Goal: Information Seeking & Learning: Learn about a topic

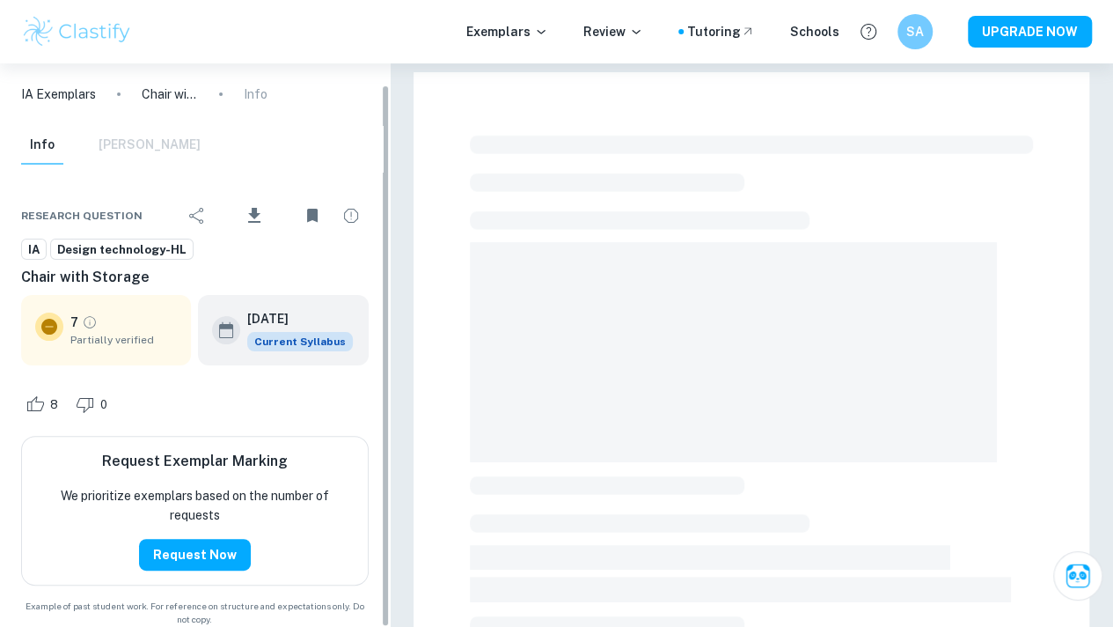
scroll to position [21, 0]
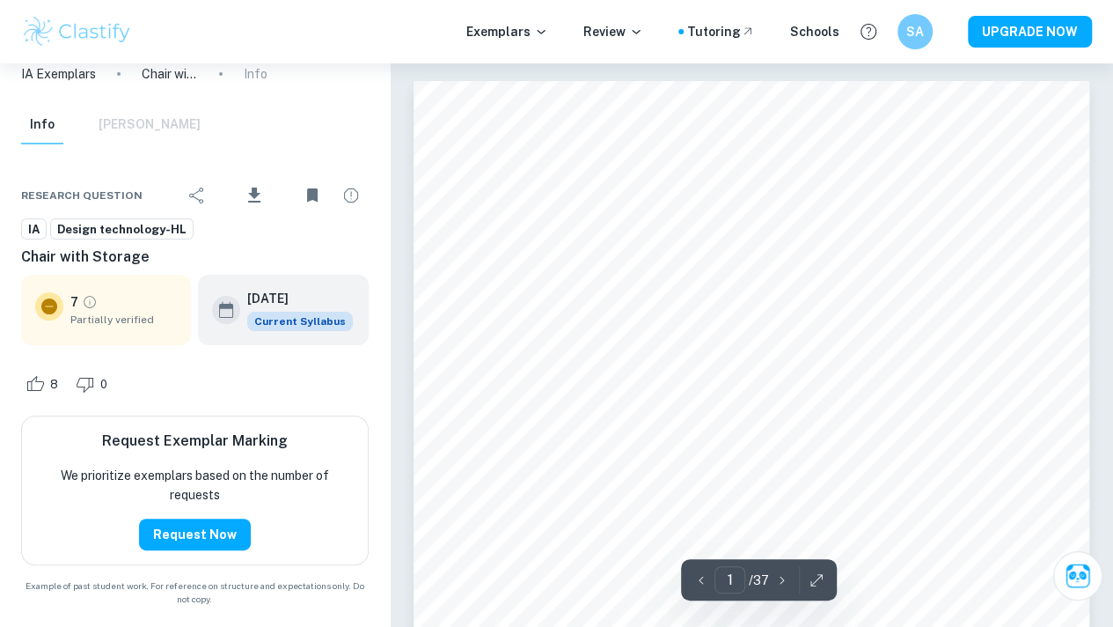
click at [507, 19] on div "Exemplars Review Tutoring Schools SA UPGRADE NOW" at bounding box center [556, 31] width 1113 height 35
click at [509, 26] on p "Exemplars" at bounding box center [508, 31] width 82 height 19
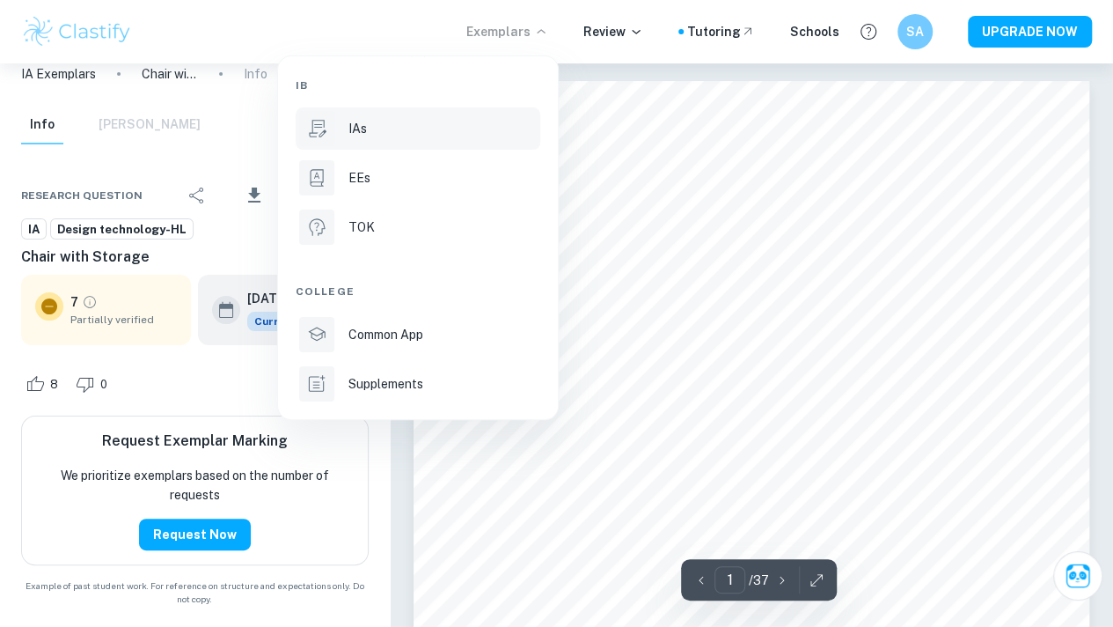
click at [437, 127] on div "IAs" at bounding box center [443, 128] width 188 height 19
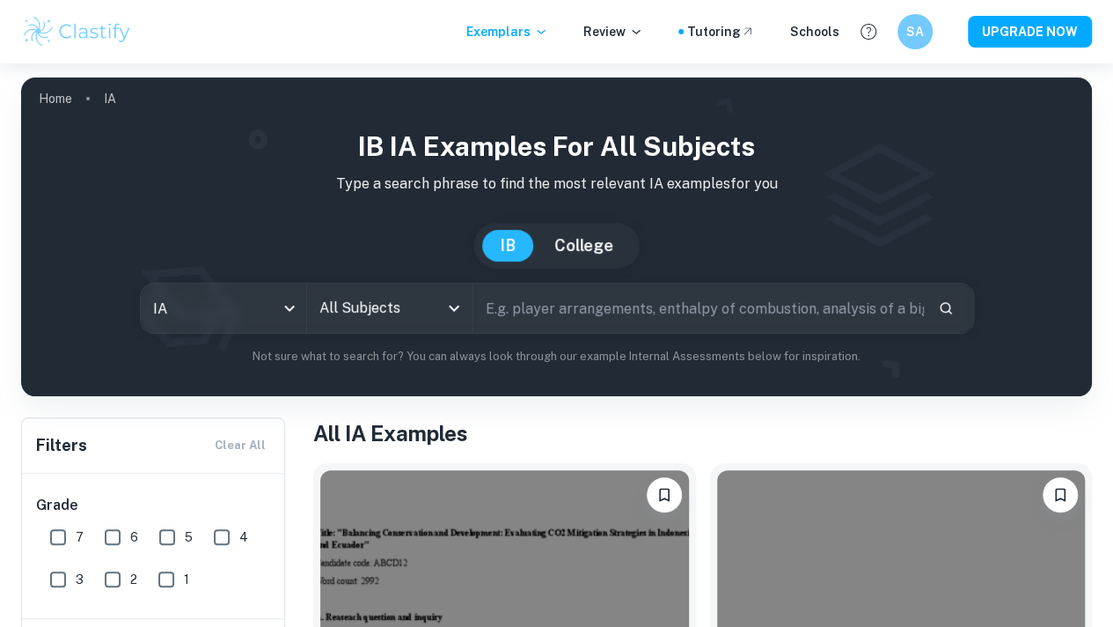
click at [414, 330] on div "All Subjects" at bounding box center [389, 307] width 165 height 49
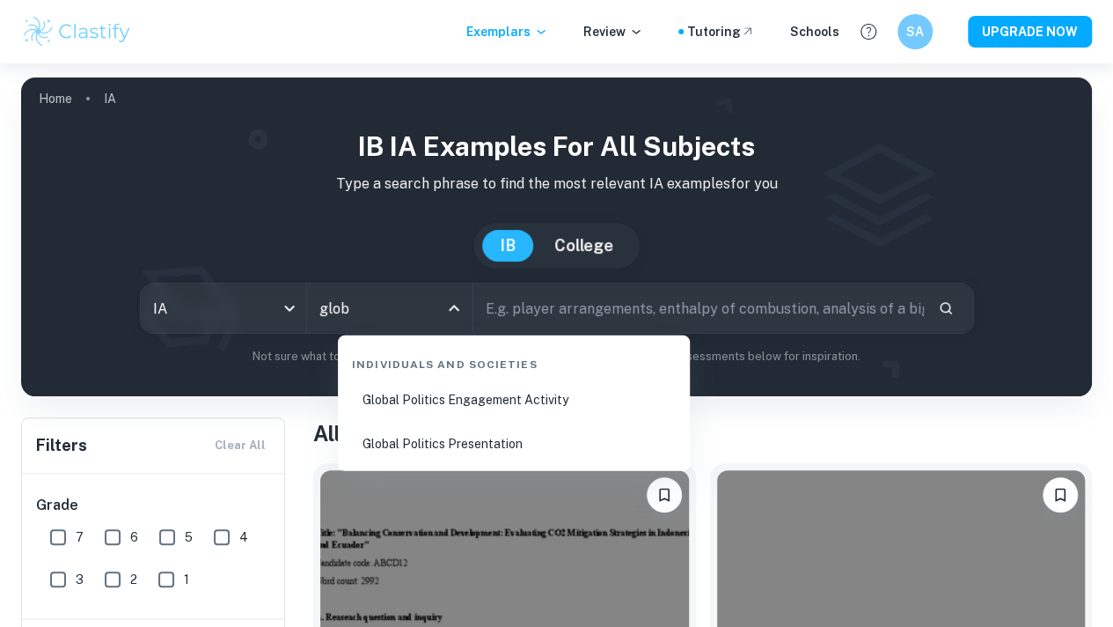
click at [467, 393] on li "Global Politics Engagement Activity" at bounding box center [514, 399] width 338 height 40
type input "Global Politics Engagement Activity"
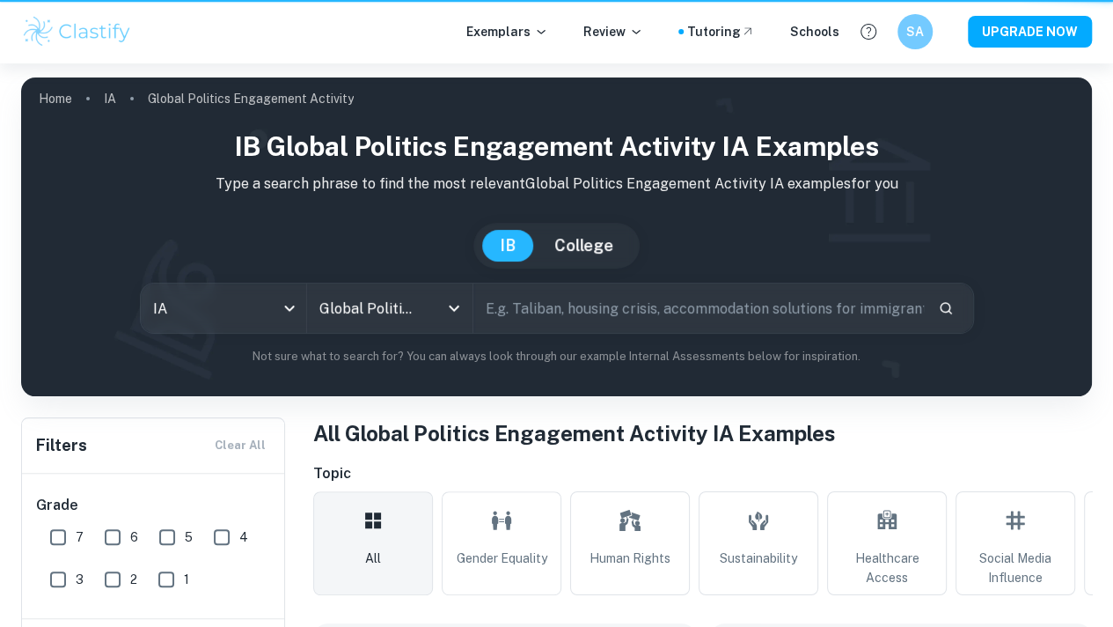
scroll to position [215, 0]
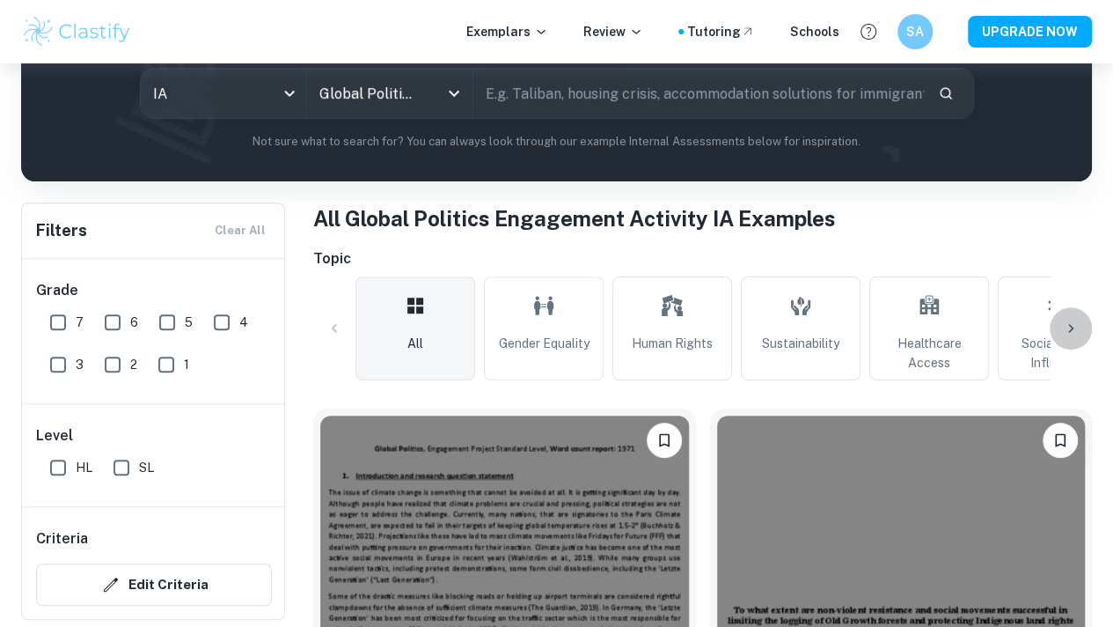
click at [1081, 332] on div at bounding box center [1071, 328] width 42 height 42
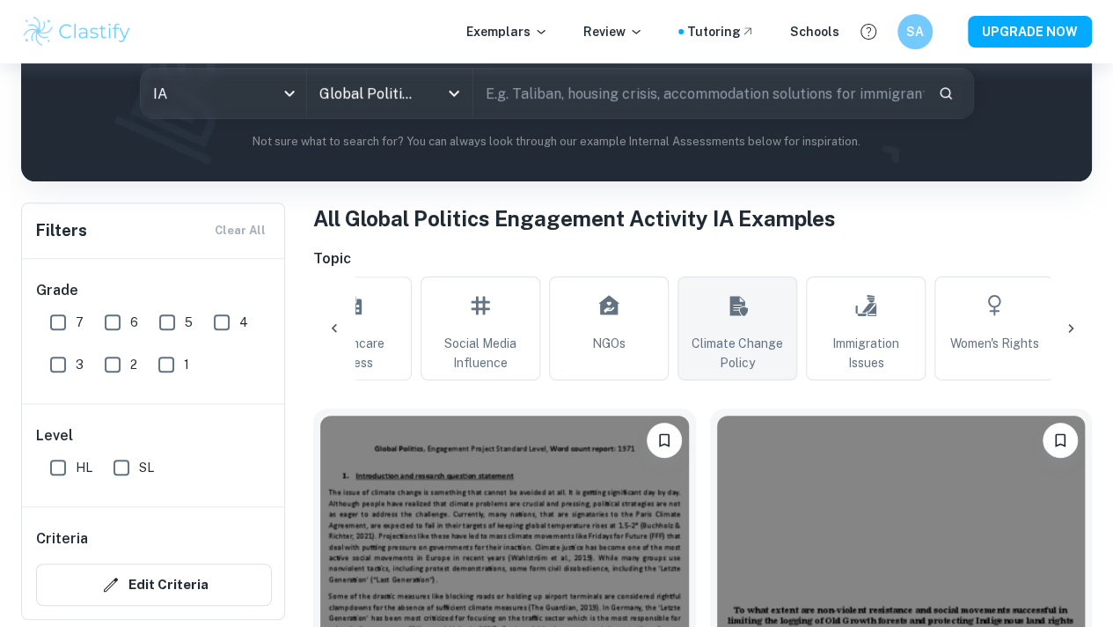
scroll to position [0, 594]
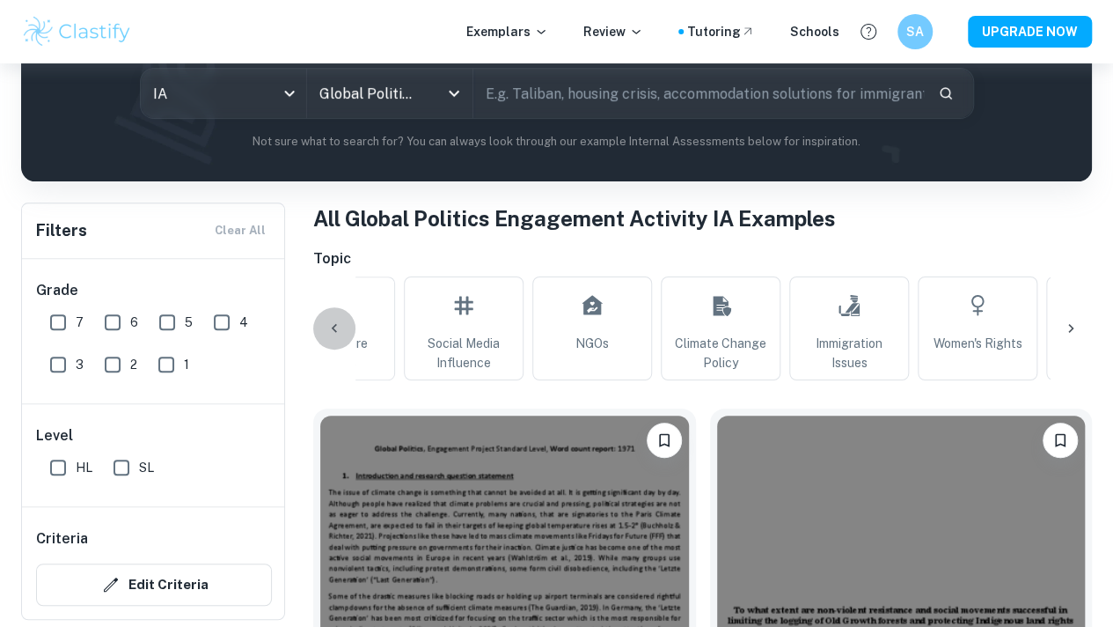
click at [327, 333] on icon at bounding box center [335, 329] width 18 height 18
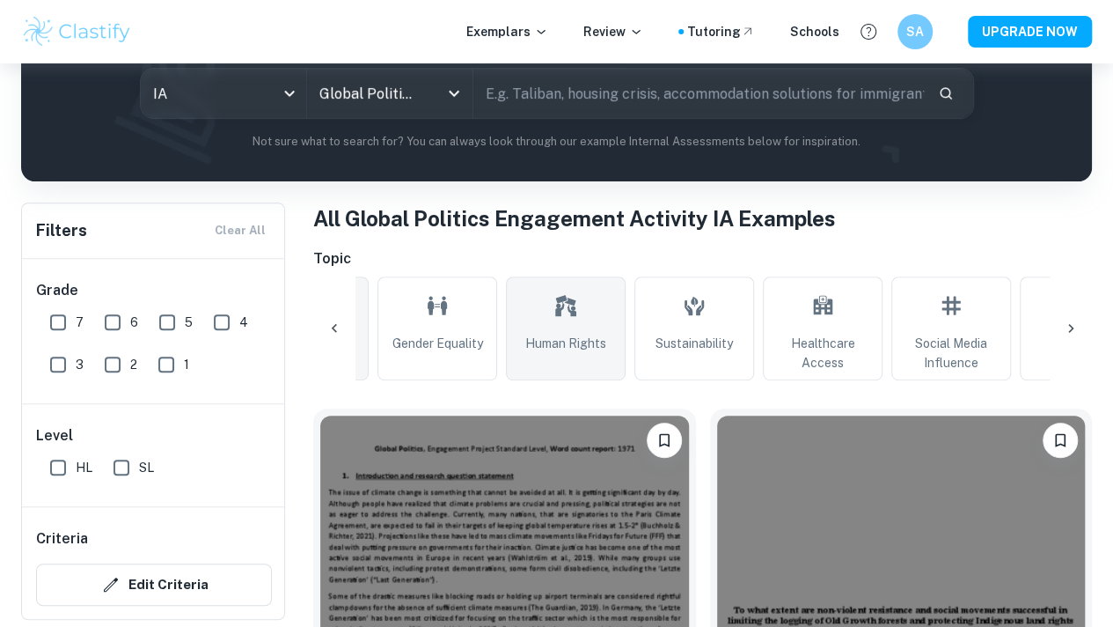
scroll to position [0, 0]
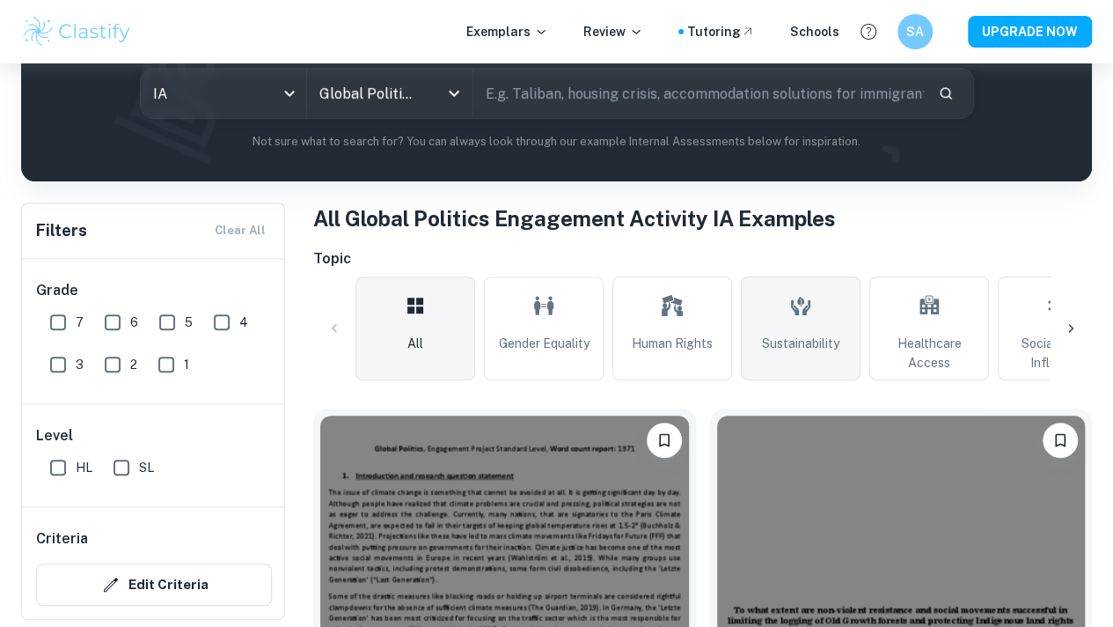
click at [782, 330] on link "Sustainability" at bounding box center [801, 328] width 120 height 104
type input "Sustainability"
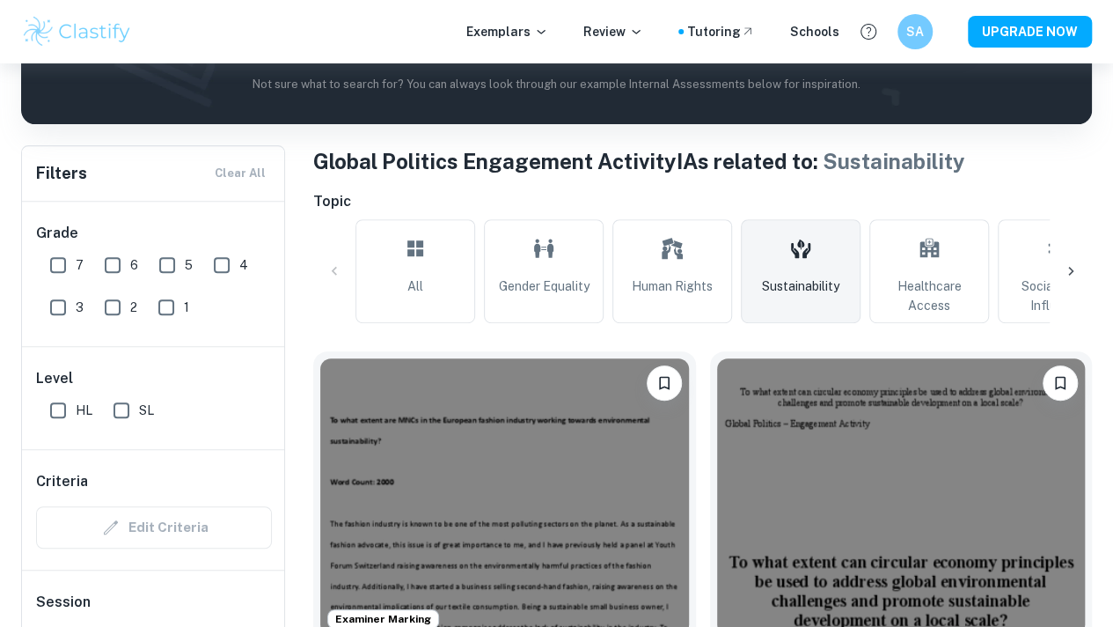
scroll to position [536, 0]
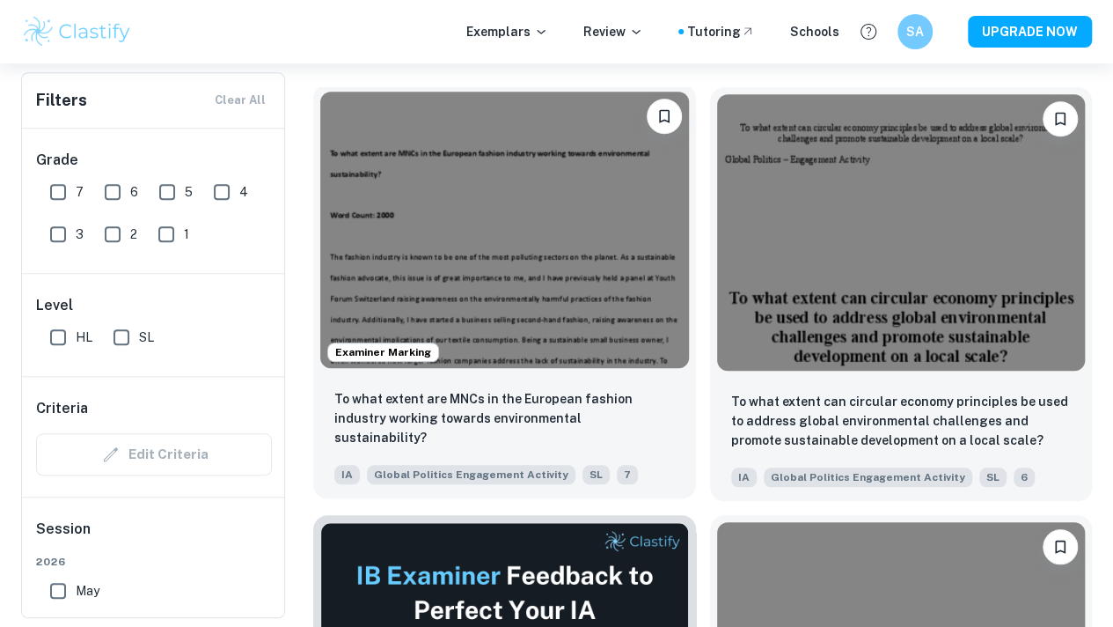
click at [502, 200] on img at bounding box center [504, 230] width 369 height 276
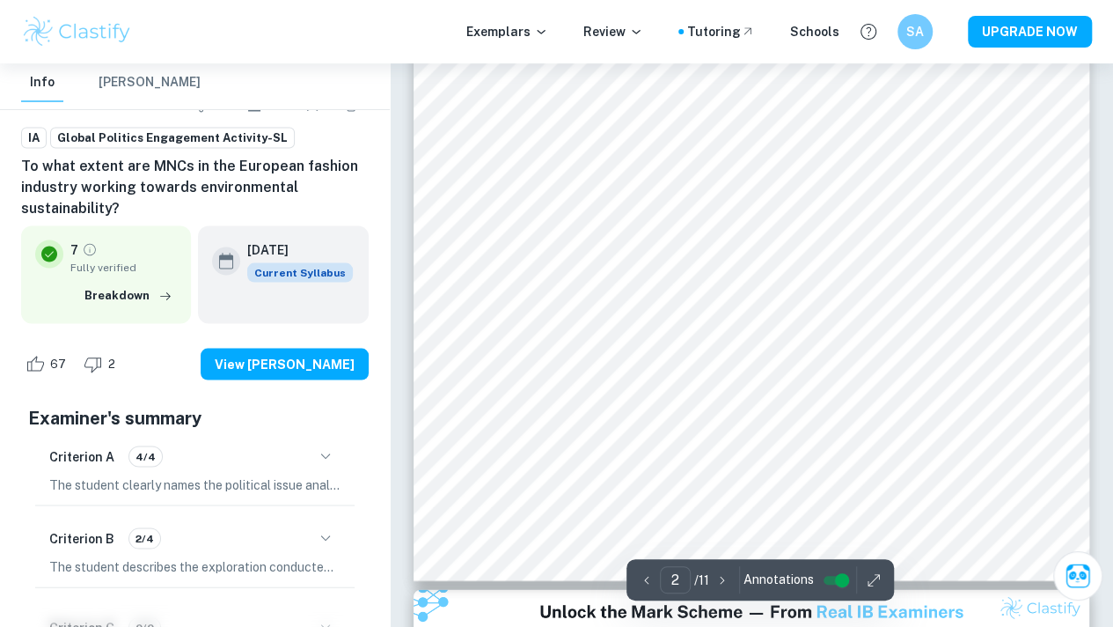
scroll to position [1522, 0]
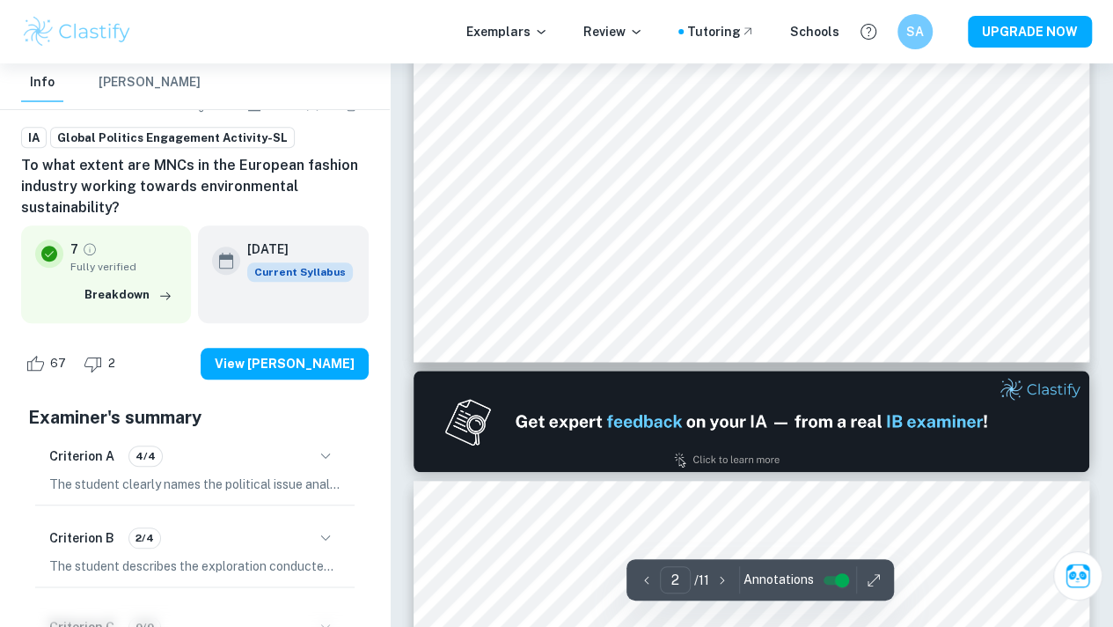
type input "1"
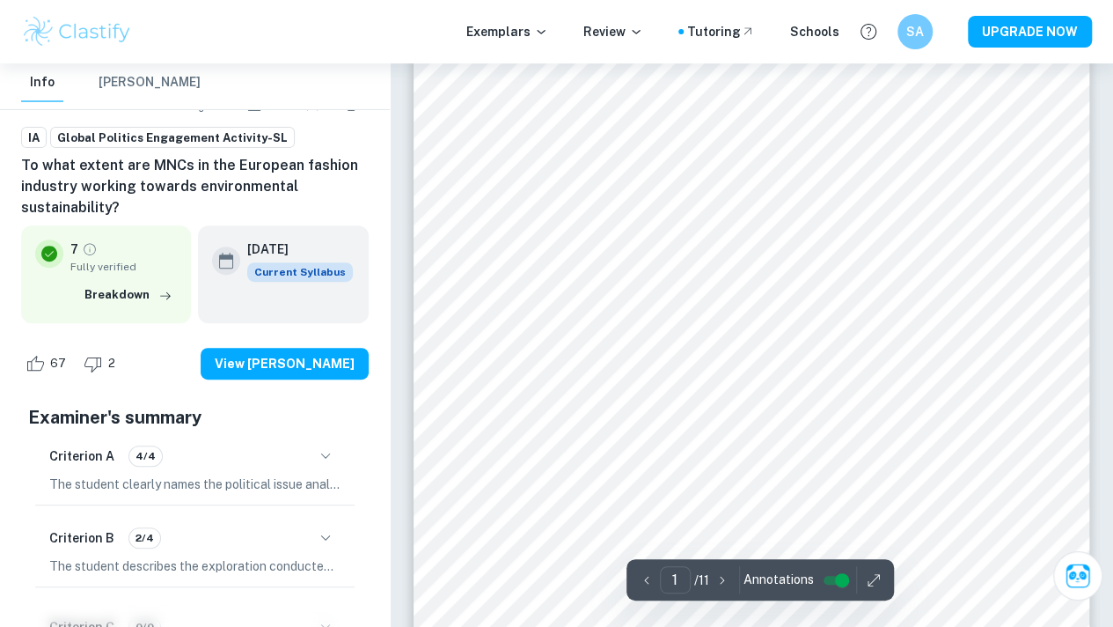
scroll to position [224, 0]
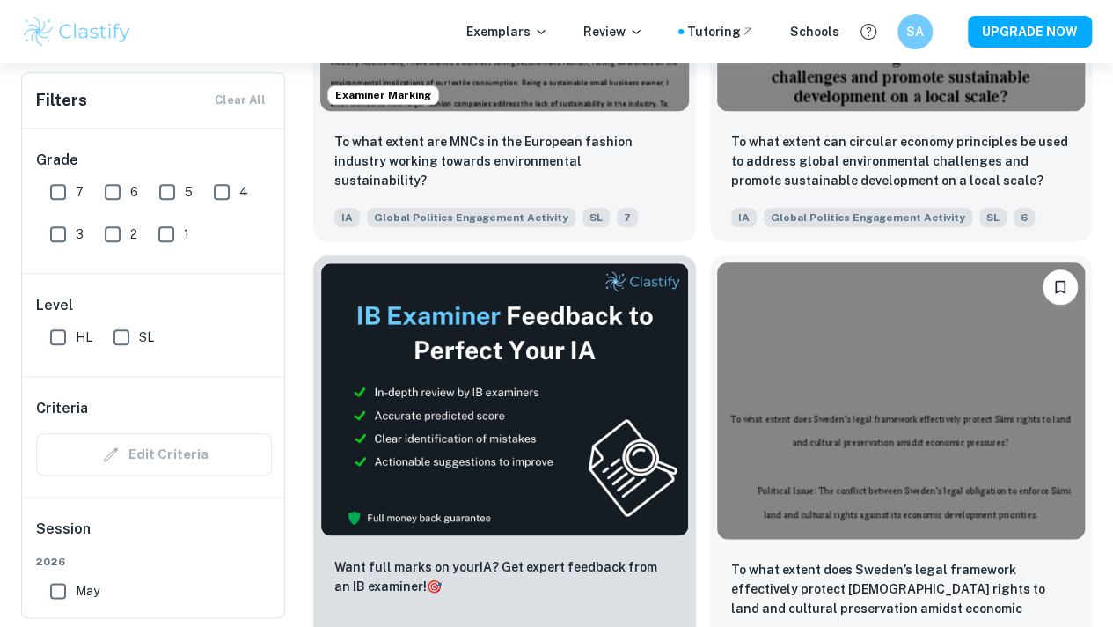
scroll to position [797, 0]
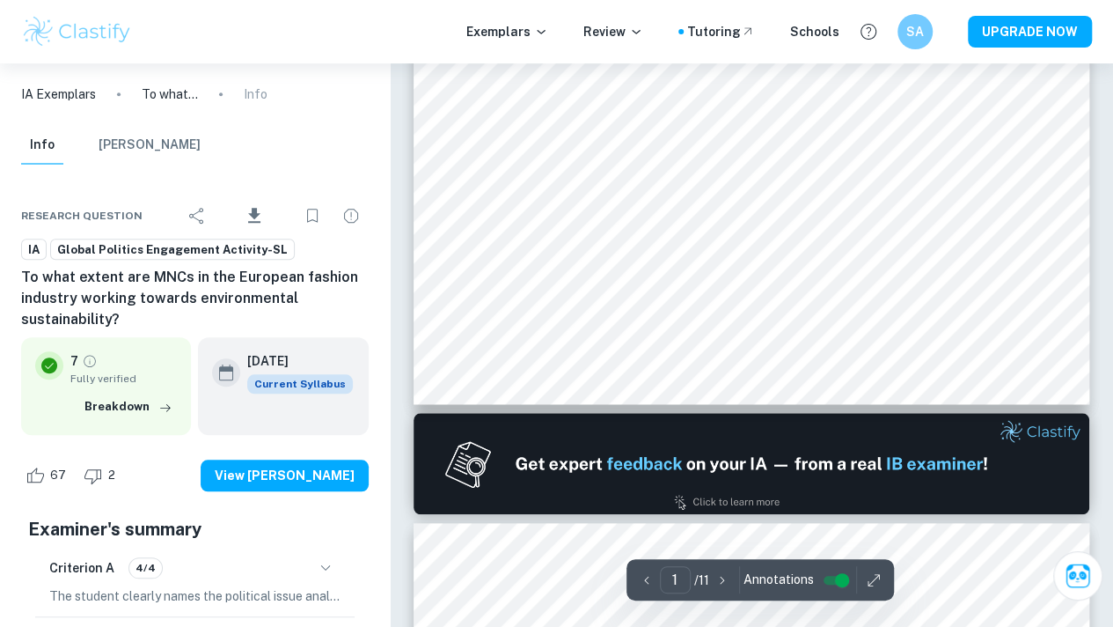
type input "2"
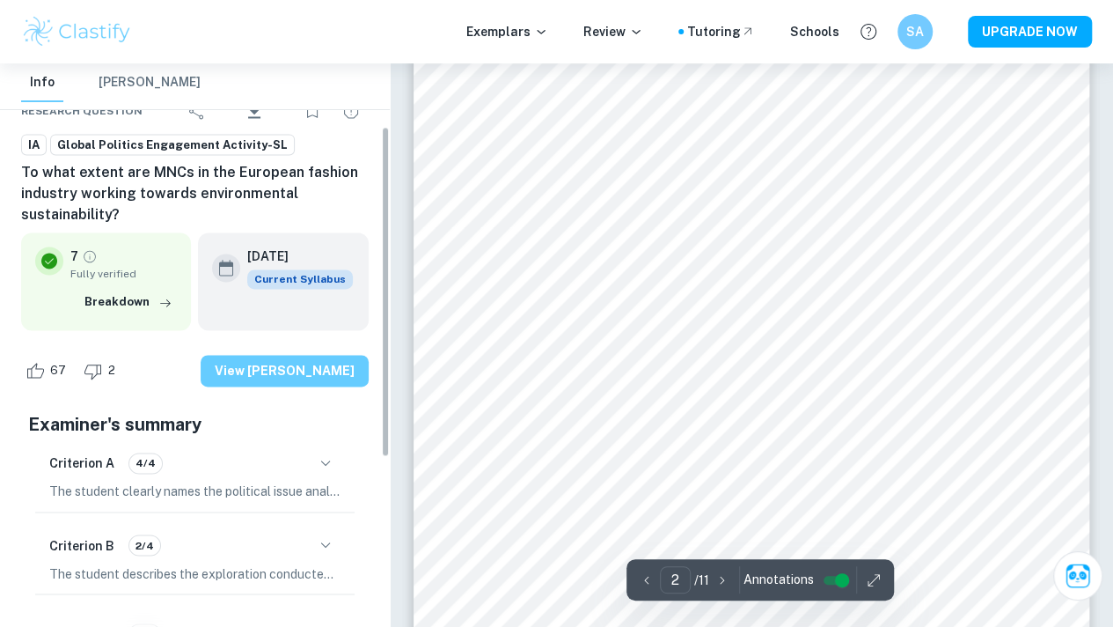
scroll to position [106, 0]
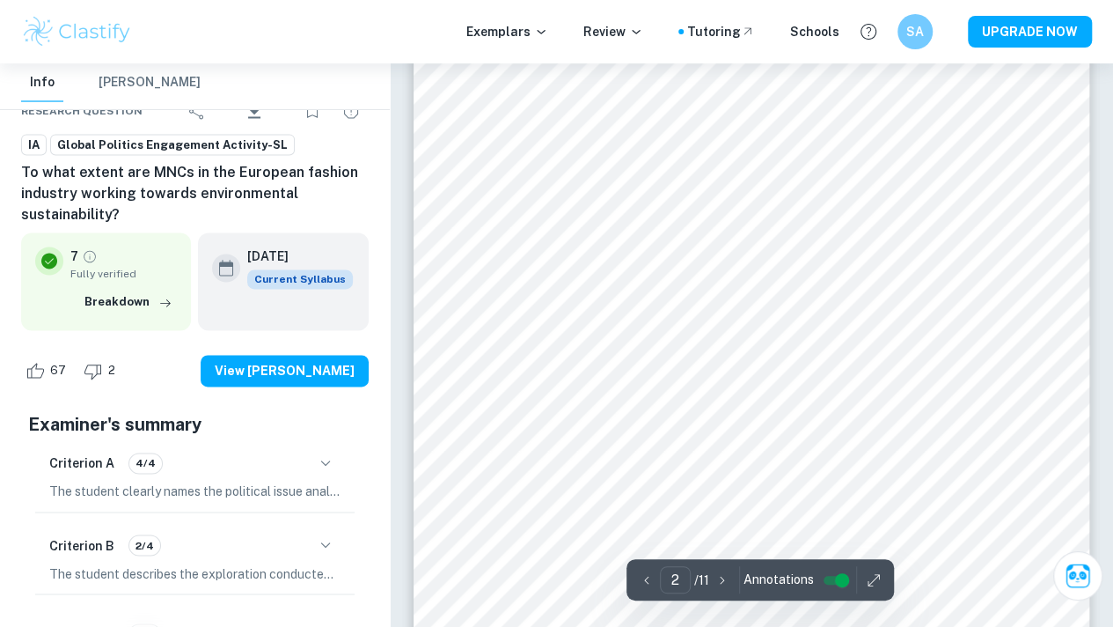
click at [328, 457] on icon "button" at bounding box center [325, 462] width 21 height 21
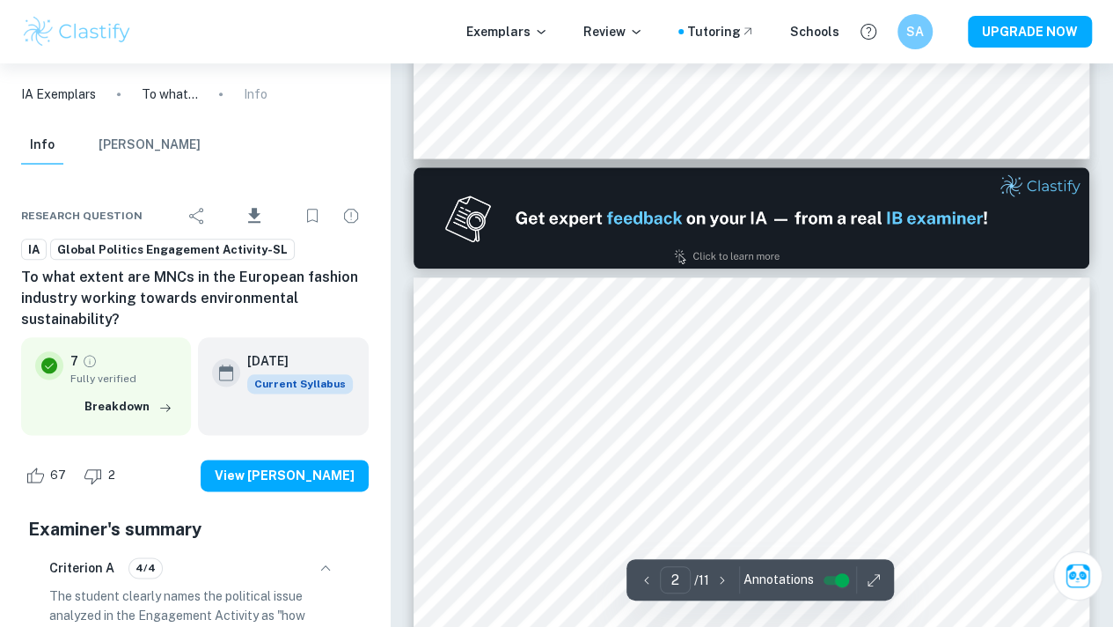
scroll to position [876, 0]
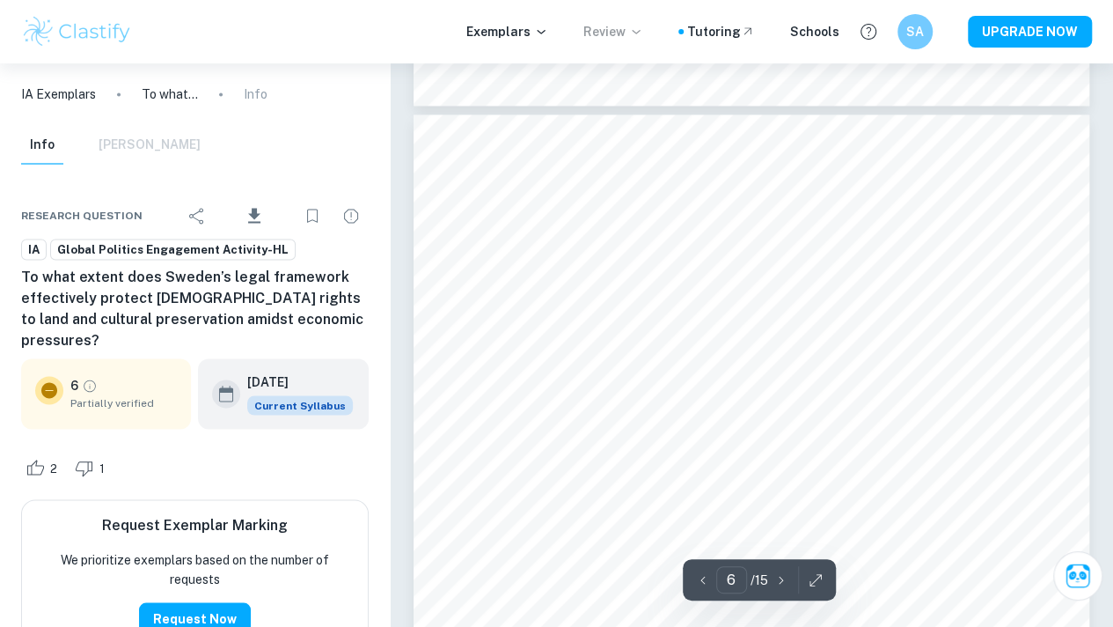
scroll to position [4598, 0]
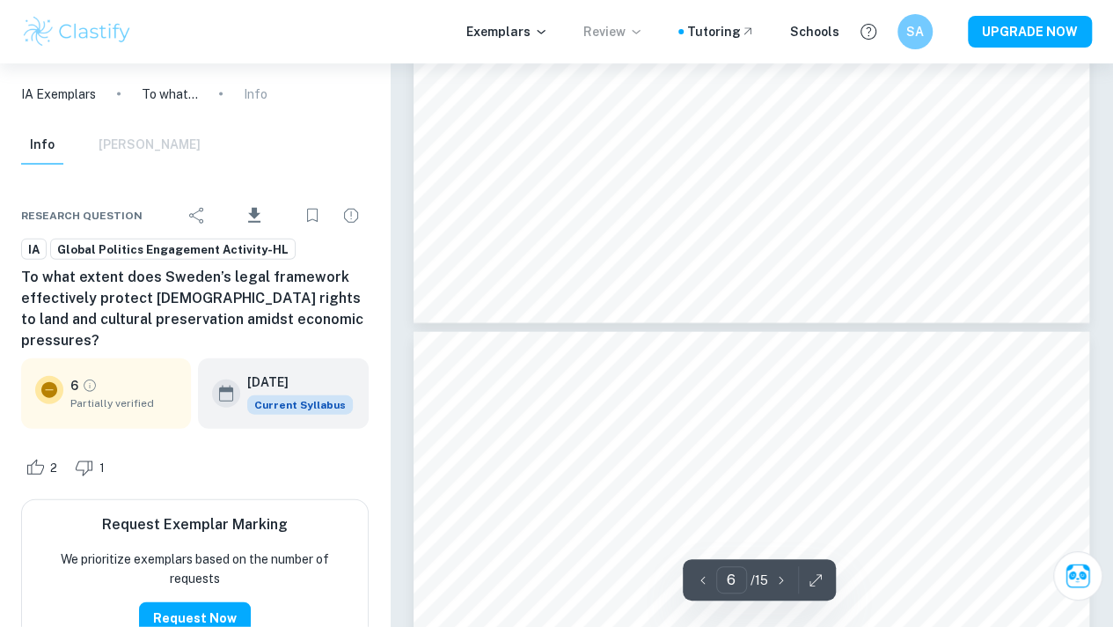
type input "7"
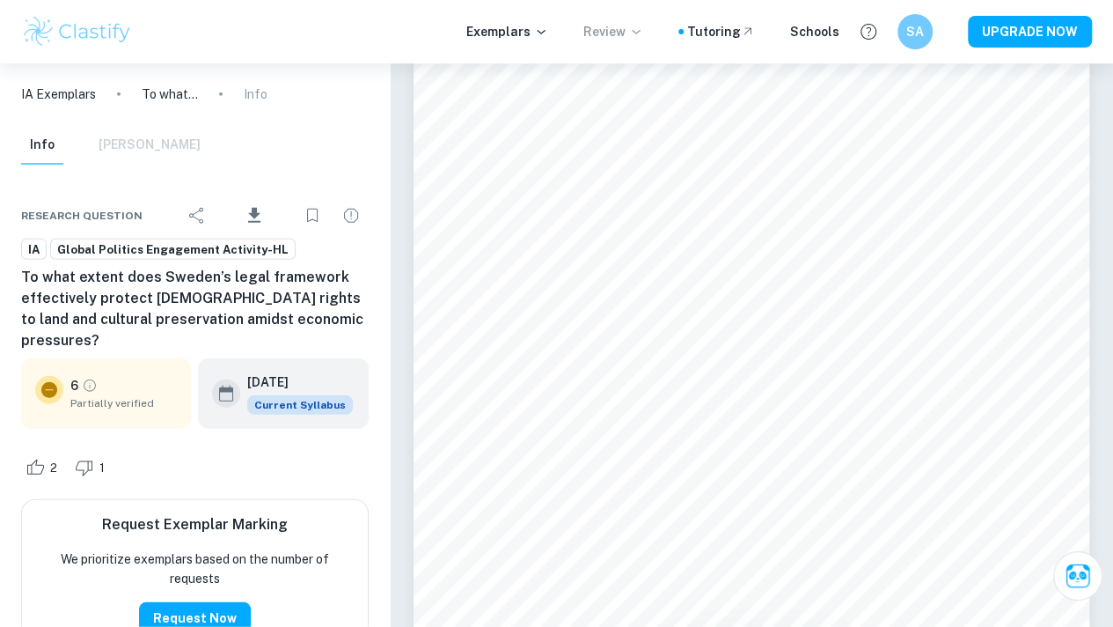
scroll to position [5578, 0]
